Goal: Task Accomplishment & Management: Use online tool/utility

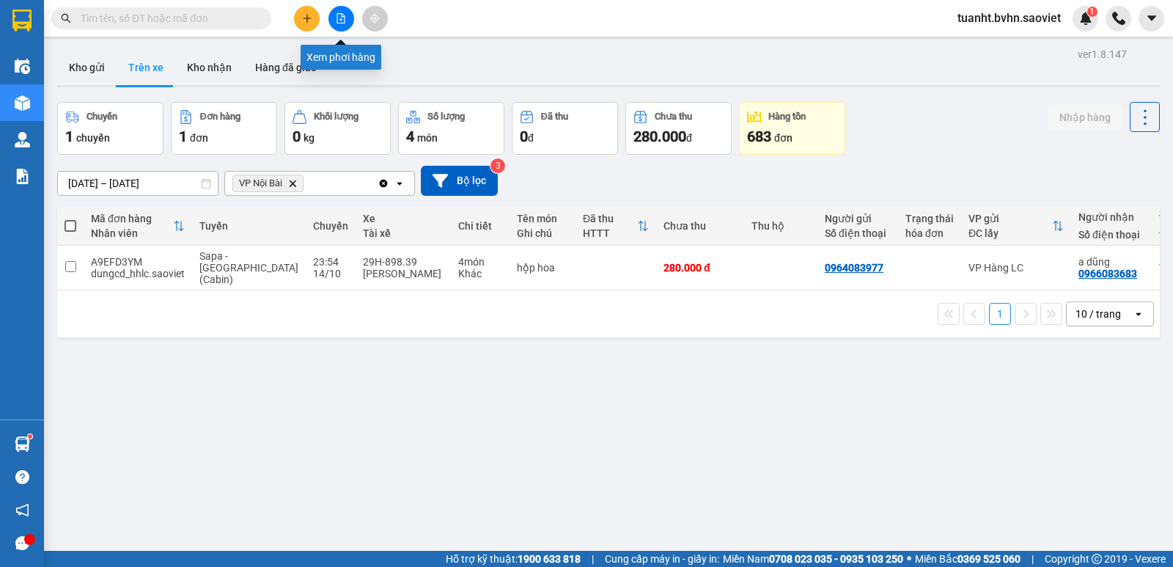
click at [339, 20] on icon "file-add" at bounding box center [341, 18] width 10 height 10
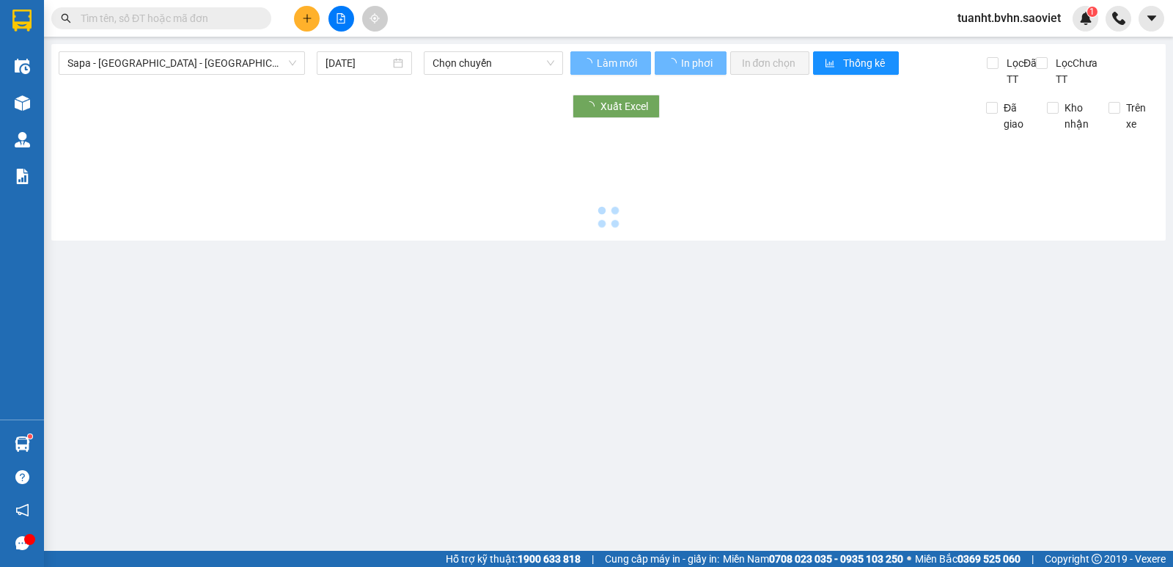
type input "[DATE]"
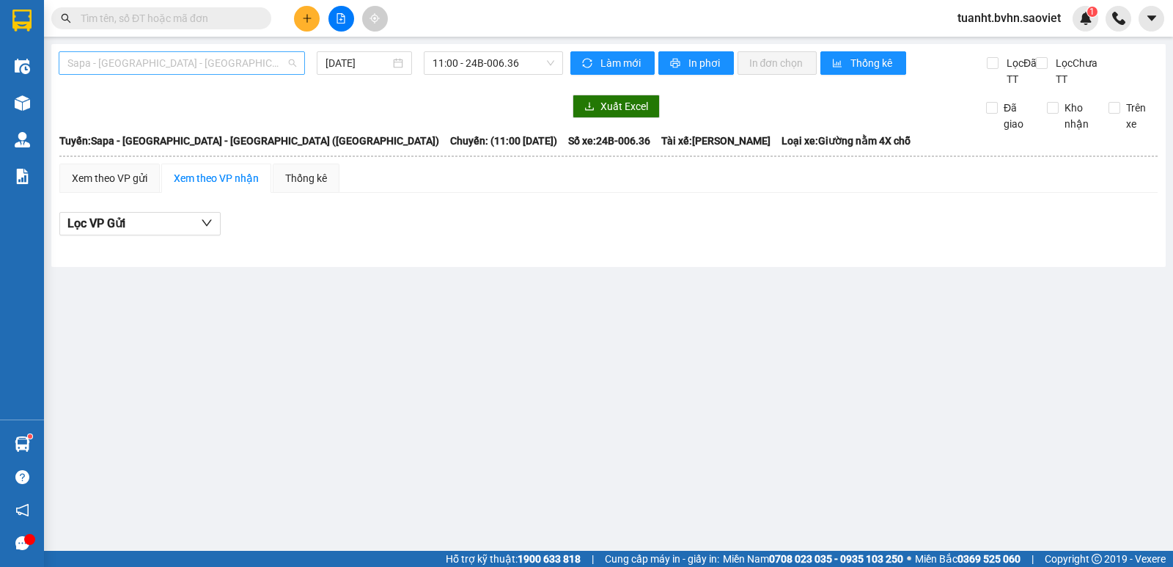
click at [216, 63] on span "Sapa - [GEOGRAPHIC_DATA] - [GEOGRAPHIC_DATA] ([GEOGRAPHIC_DATA])" at bounding box center [181, 63] width 229 height 22
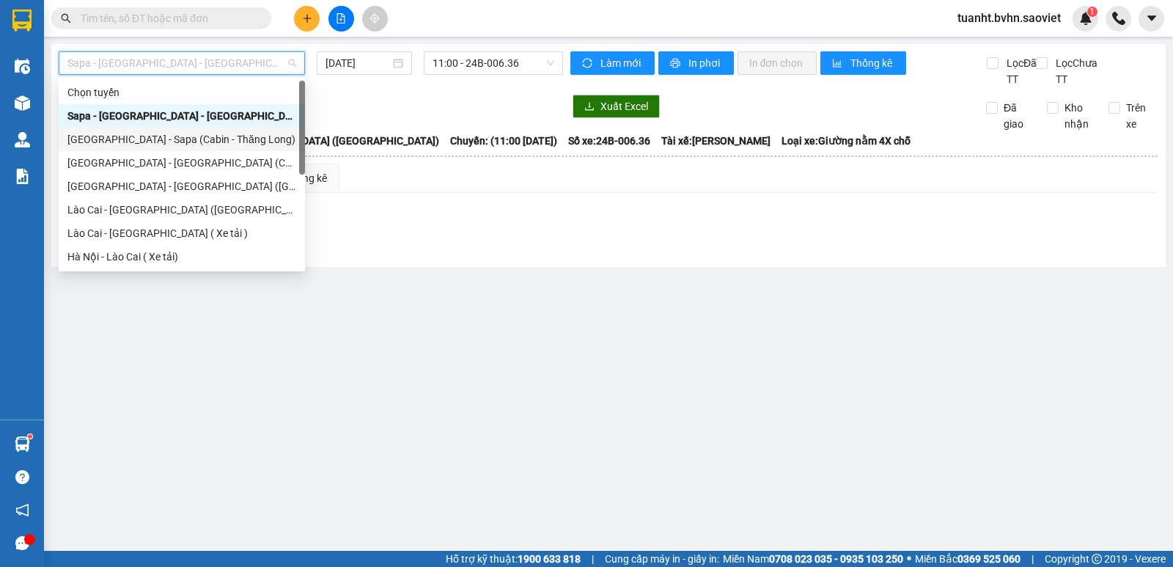
click at [161, 139] on div "[GEOGRAPHIC_DATA] - Sapa (Cabin - Thăng Long)" at bounding box center [181, 139] width 229 height 16
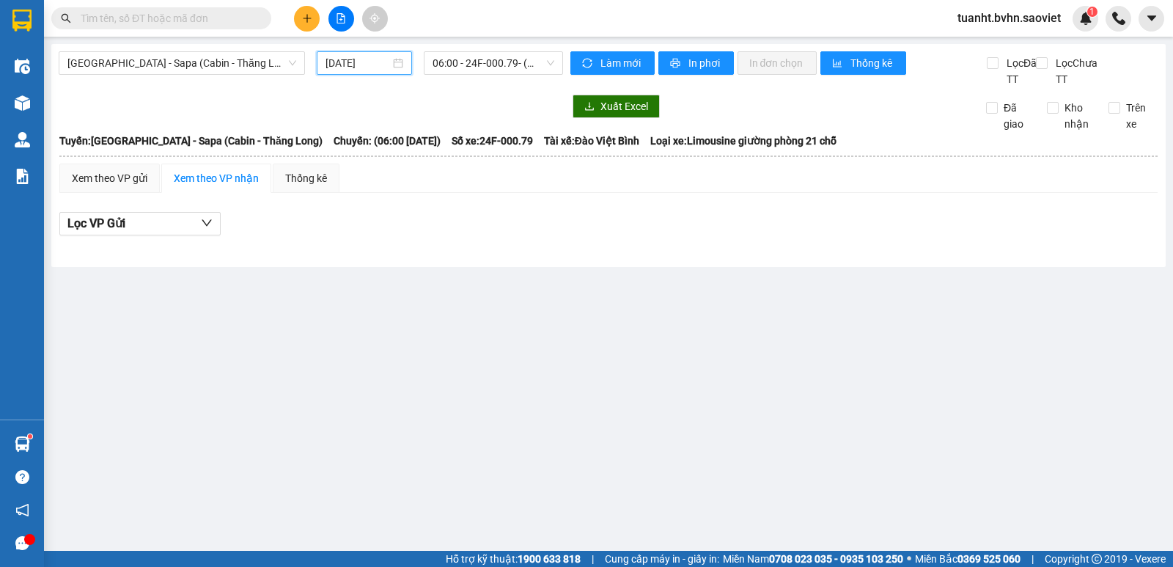
click at [380, 61] on input "[DATE]" at bounding box center [358, 63] width 65 height 16
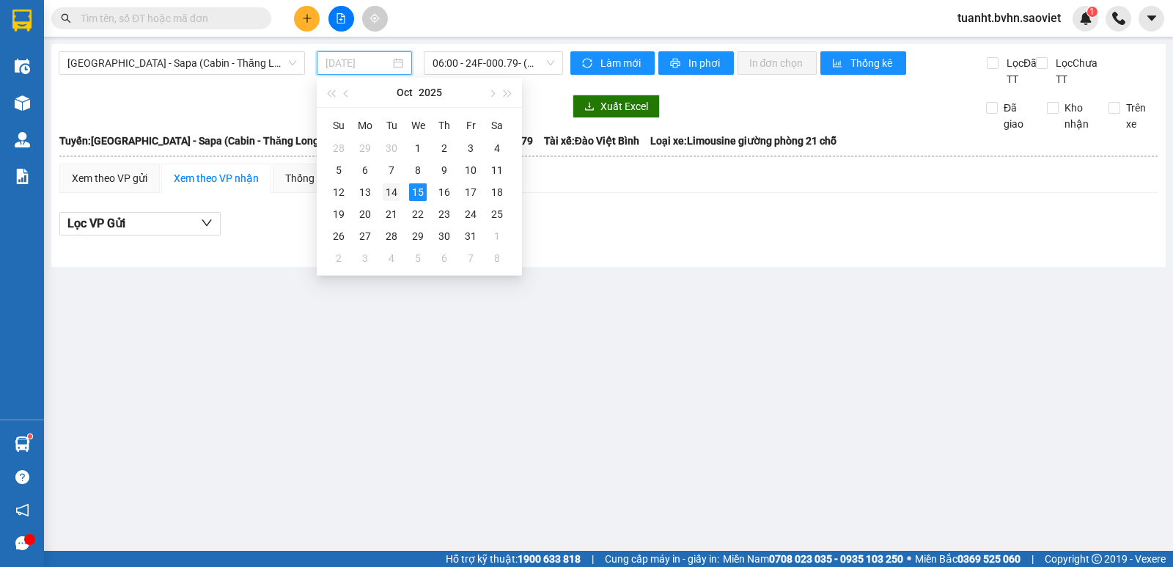
click at [389, 190] on div "14" at bounding box center [392, 192] width 18 height 18
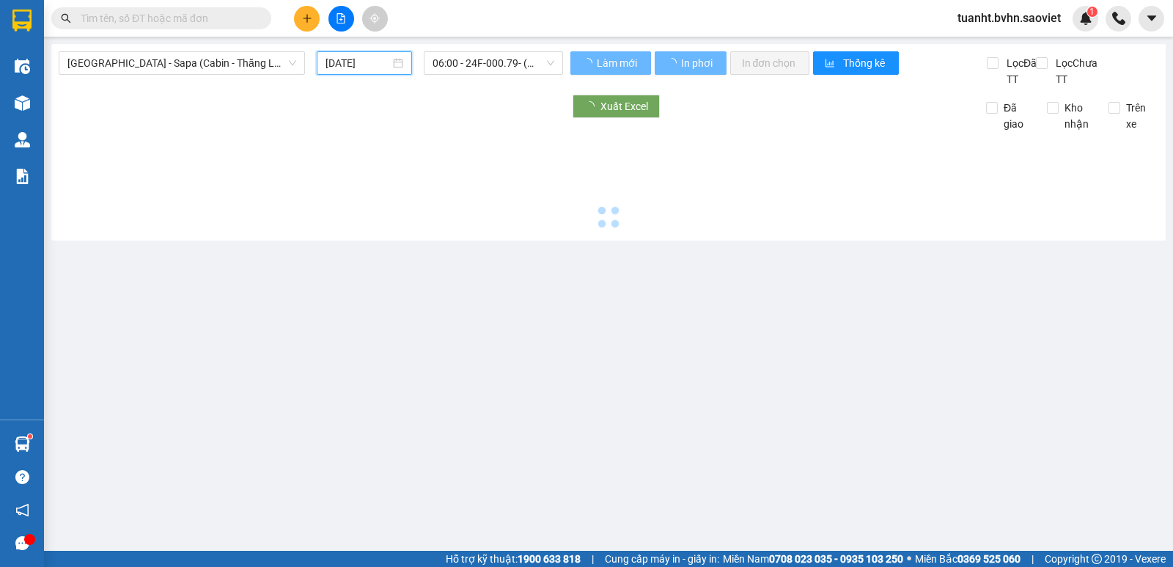
type input "[DATE]"
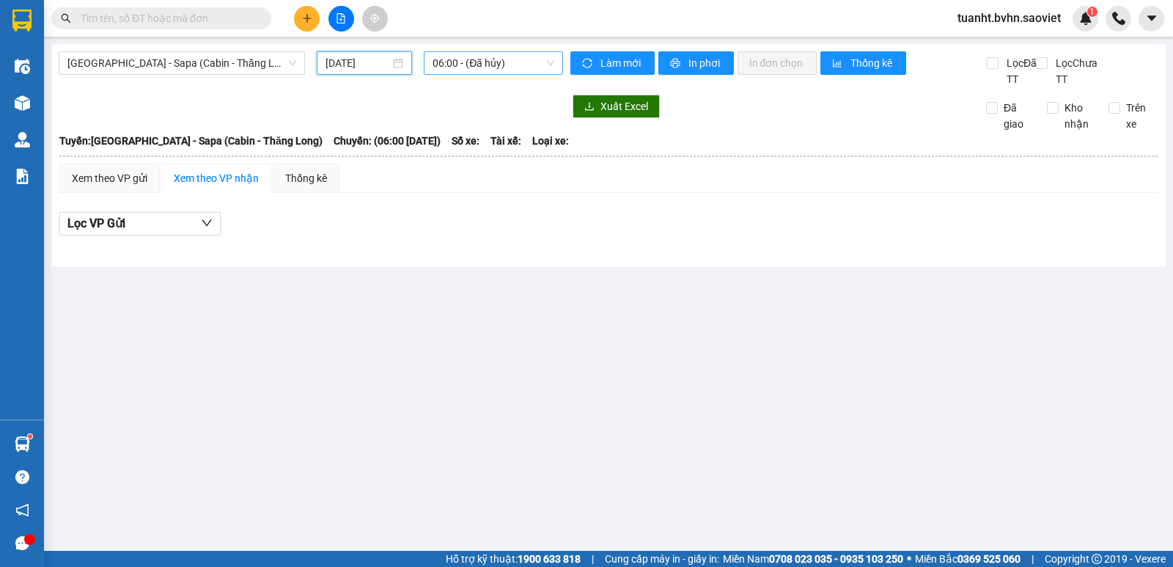
click at [496, 65] on span "06:00 - (Đã hủy)" at bounding box center [493, 63] width 121 height 22
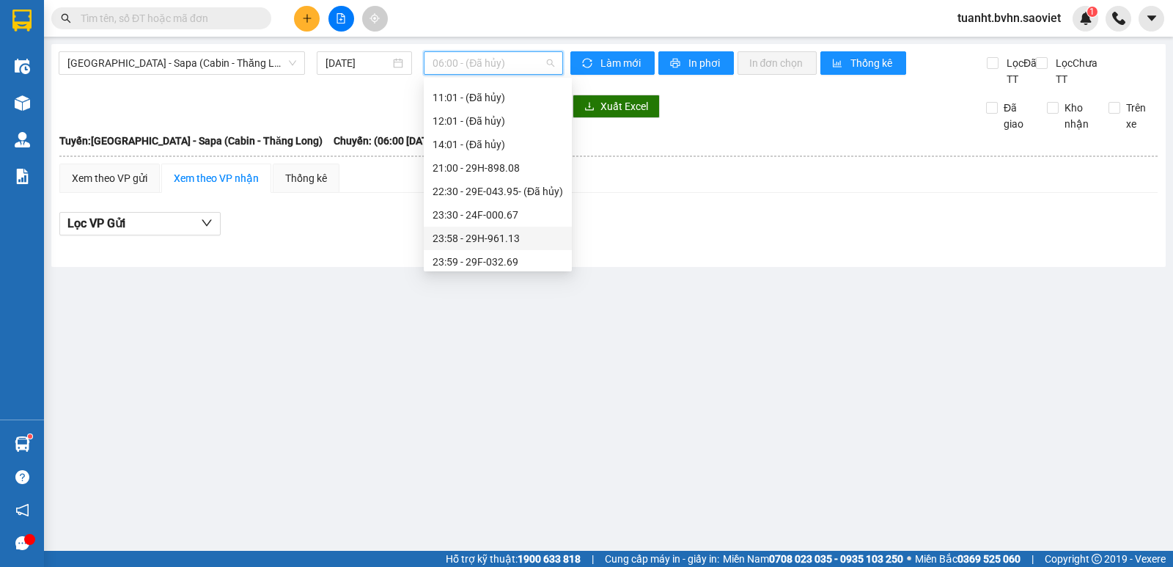
scroll to position [164, 0]
click at [487, 256] on div "23:59 - 29F-032.69" at bounding box center [498, 257] width 131 height 16
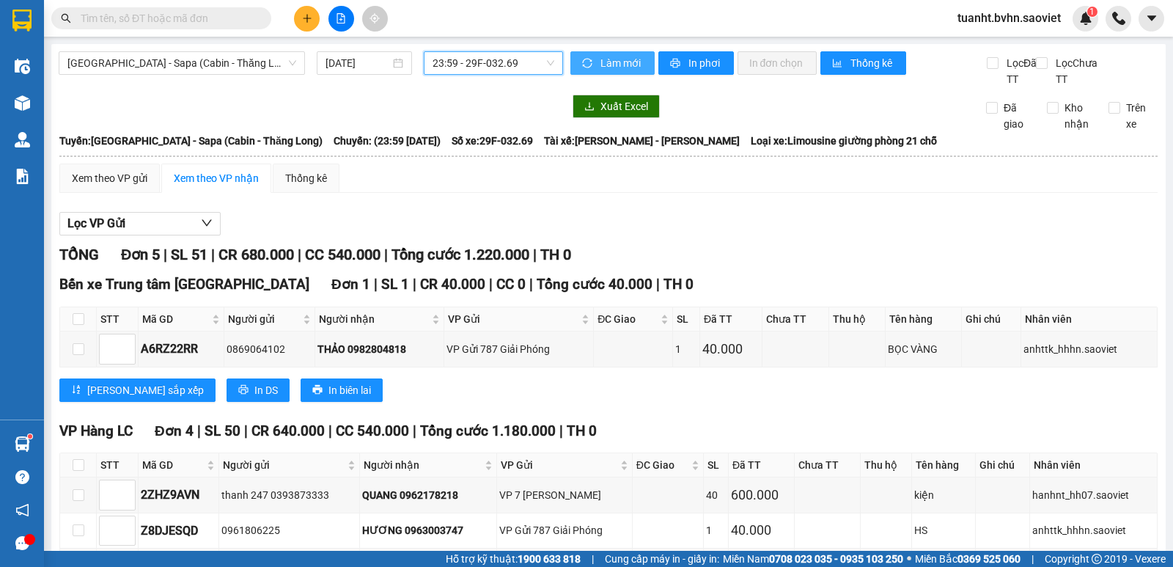
click at [601, 63] on span "Làm mới" at bounding box center [622, 63] width 43 height 16
click at [679, 62] on button "In phơi" at bounding box center [697, 62] width 76 height 23
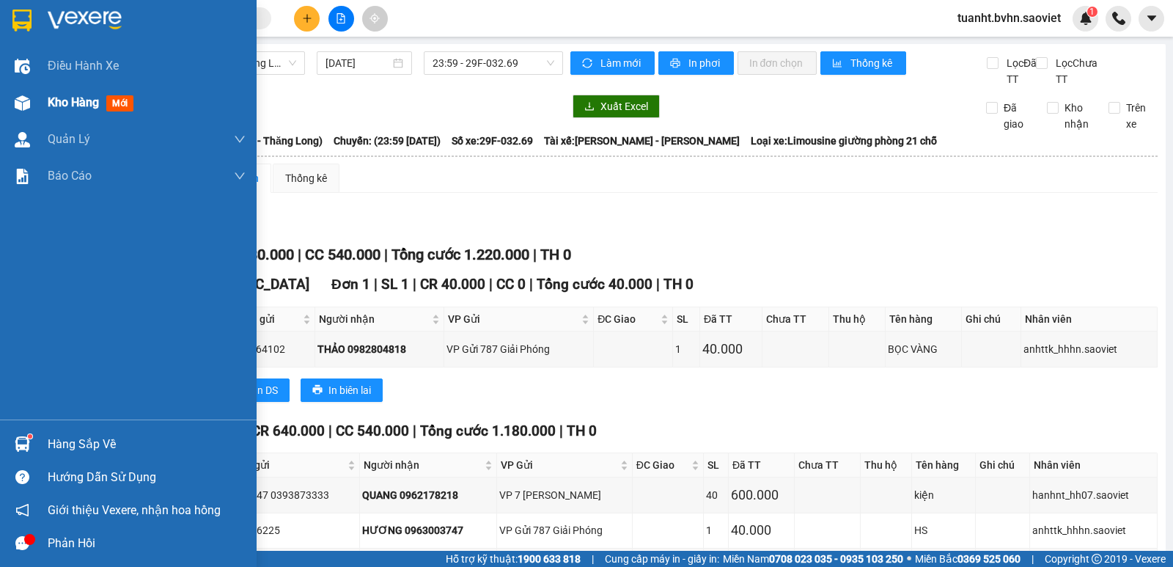
click at [50, 103] on span "Kho hàng" at bounding box center [73, 102] width 51 height 14
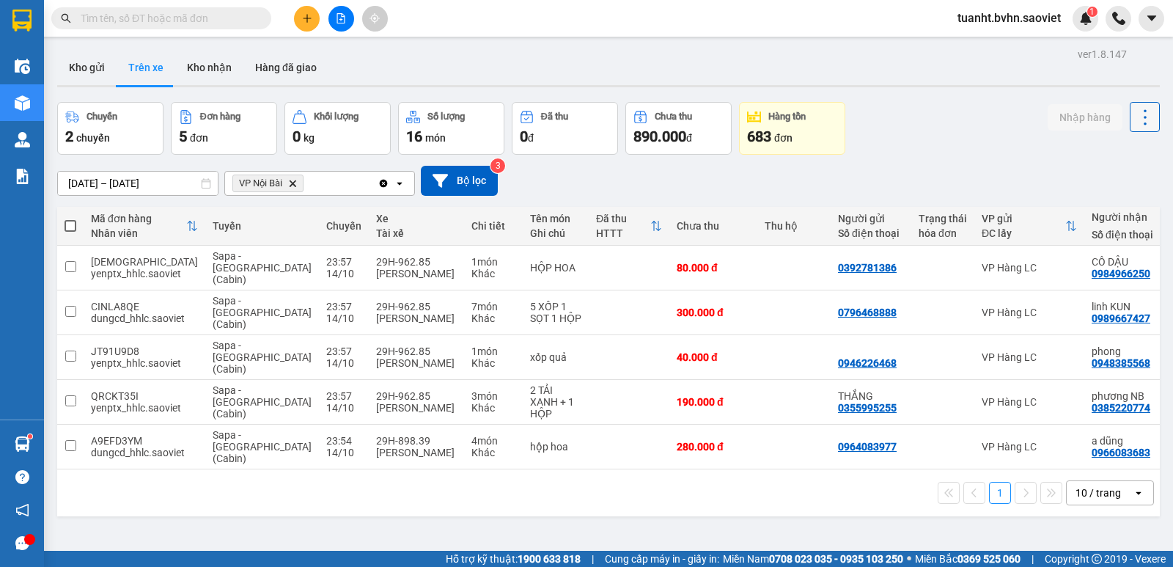
click at [1130, 114] on button at bounding box center [1145, 117] width 30 height 30
click at [1110, 151] on span "Làm mới" at bounding box center [1113, 157] width 40 height 15
